Goal: Transaction & Acquisition: Purchase product/service

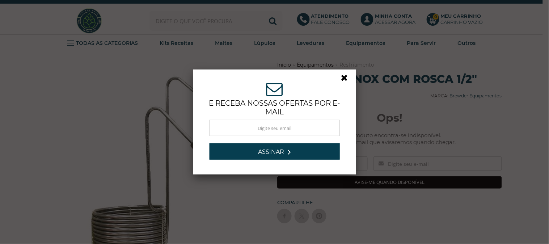
click at [341, 78] on link at bounding box center [347, 79] width 13 height 13
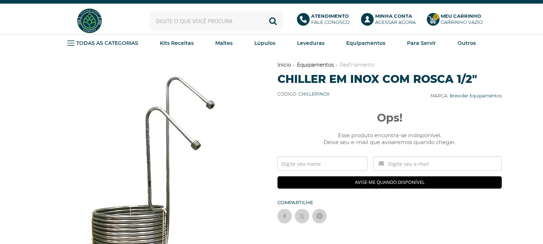
click at [361, 117] on span "Ops!" at bounding box center [390, 117] width 225 height 13
click at [302, 93] on span "CHILLERINOX" at bounding box center [313, 93] width 31 height 5
drag, startPoint x: 302, startPoint y: 93, endPoint x: 335, endPoint y: 93, distance: 32.9
click at [330, 93] on span "CHILLERINOX" at bounding box center [313, 93] width 31 height 5
click at [428, 103] on div "Código: CHILLERINOX Marca: Brewder Equipamentos" at bounding box center [390, 95] width 225 height 18
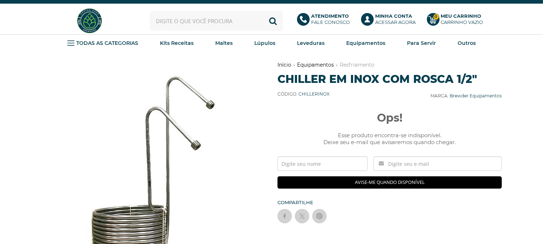
click at [450, 94] on link "Brewder Equipamentos" at bounding box center [476, 95] width 52 height 5
drag, startPoint x: 441, startPoint y: 98, endPoint x: 501, endPoint y: 96, distance: 59.8
click at [501, 96] on span "Marca: Brewder Equipamentos" at bounding box center [466, 95] width 71 height 5
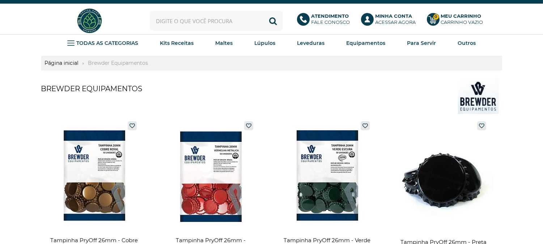
click at [190, 23] on input "text" at bounding box center [216, 21] width 133 height 20
click at [208, 16] on input "text" at bounding box center [216, 21] width 133 height 20
type input "CHILLER"
click at [263, 11] on button "Buscar" at bounding box center [273, 21] width 20 height 20
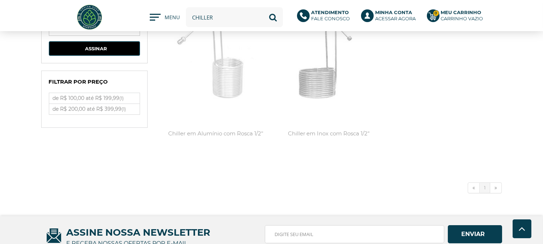
scroll to position [40, 0]
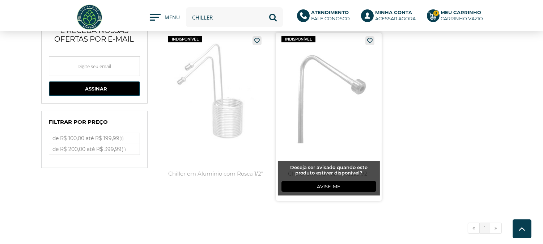
click at [316, 118] on link at bounding box center [329, 117] width 106 height 168
